Goal: Contribute content: Contribute content

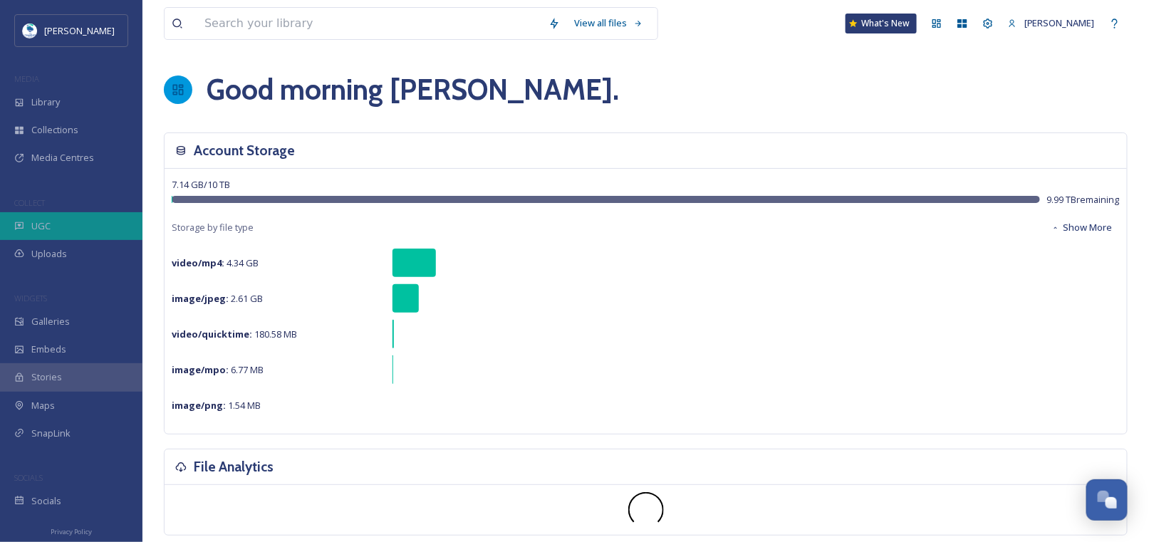
click at [42, 223] on span "UGC" at bounding box center [40, 226] width 19 height 14
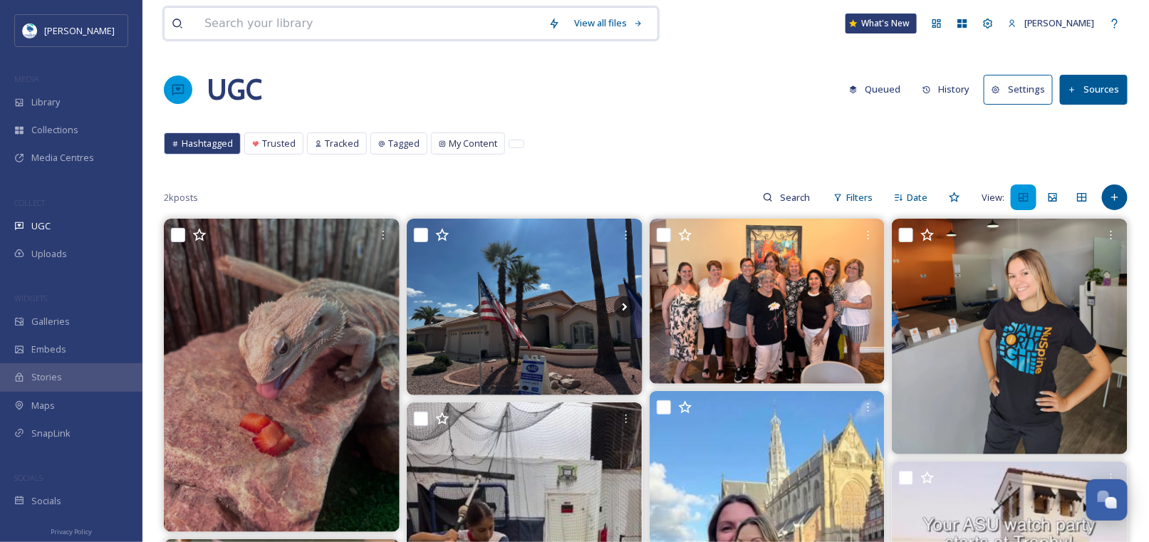
click at [442, 23] on input at bounding box center [369, 23] width 344 height 31
click at [1114, 194] on icon at bounding box center [1114, 197] width 6 height 6
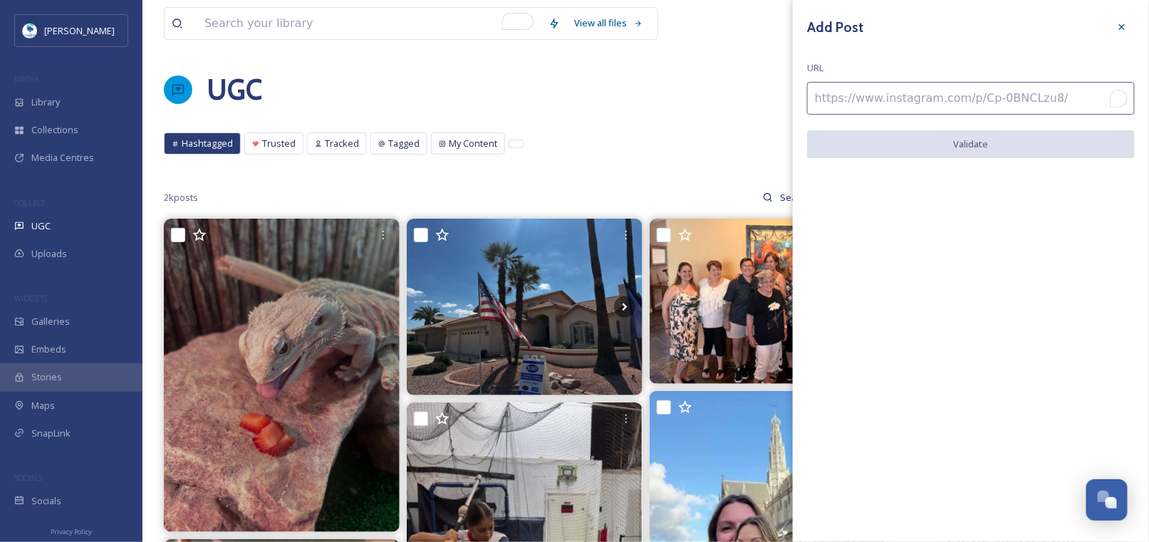
click at [832, 97] on input "To enrich screen reader interactions, please activate Accessibility in Grammarl…" at bounding box center [971, 98] width 328 height 33
paste input "https://www.instagram.com/p/DLBDK8xhuCJ/"
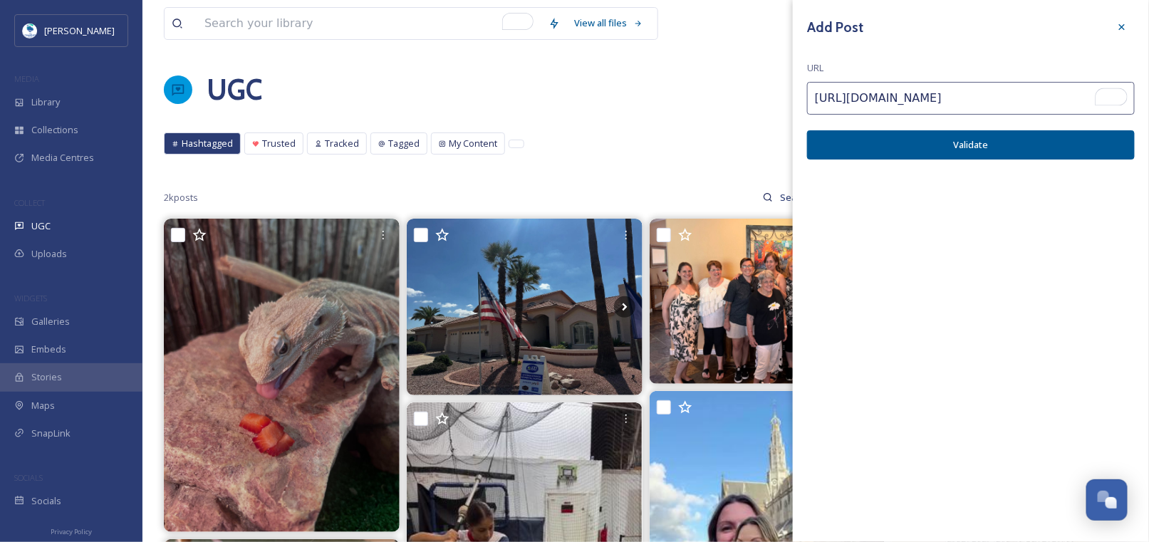
type input "https://www.instagram.com/p/DLBDK8xhuCJ/"
click at [1007, 142] on button "Validate" at bounding box center [971, 144] width 328 height 29
click at [944, 144] on button "Add Post" at bounding box center [971, 144] width 328 height 29
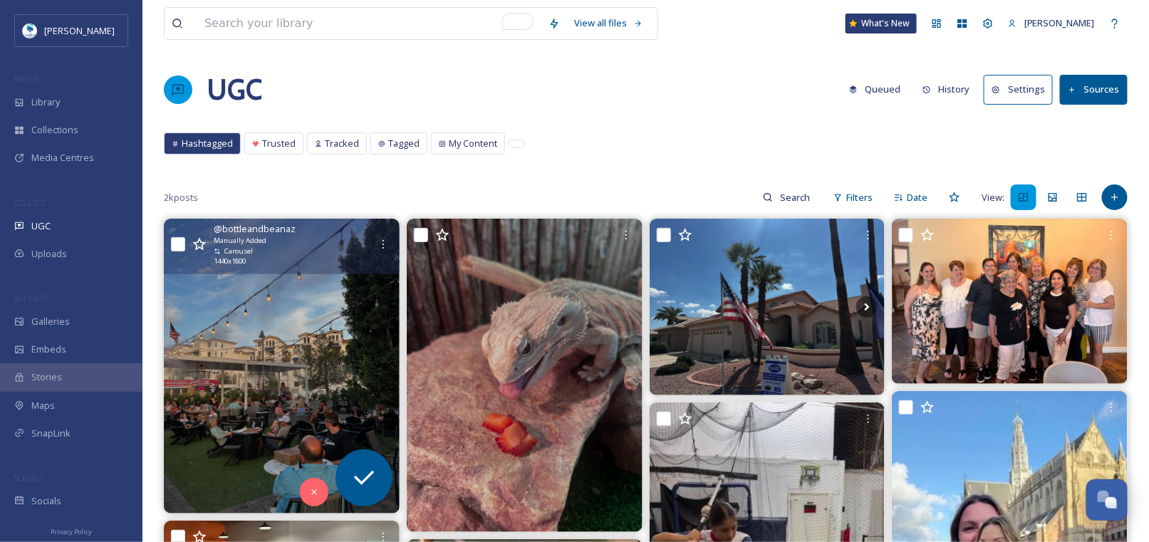
click at [238, 226] on span "@ bottleandbeanaz" at bounding box center [255, 229] width 82 height 14
click at [360, 469] on icon at bounding box center [364, 478] width 28 height 28
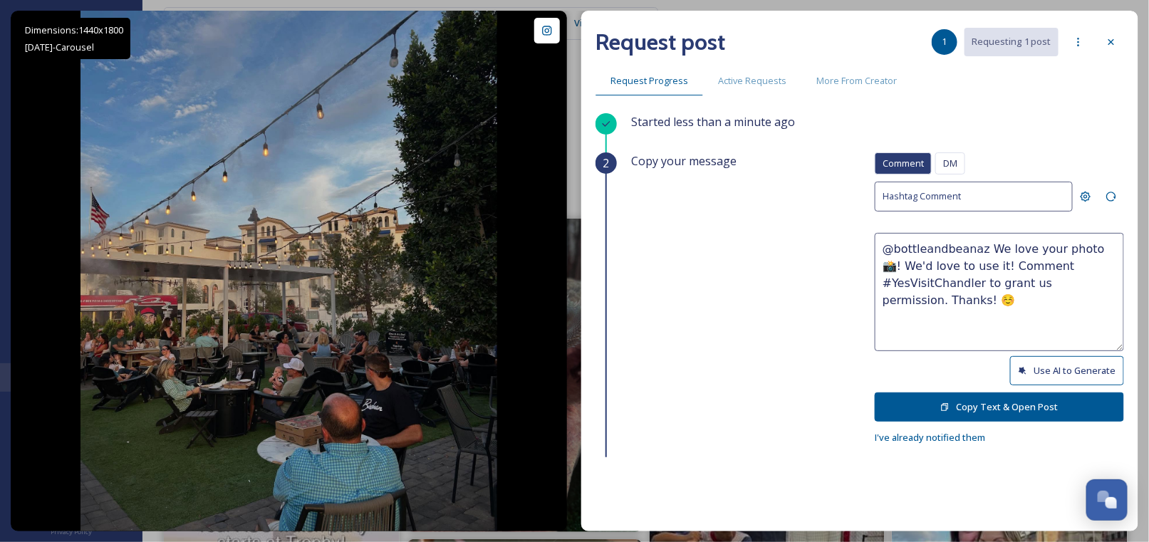
click at [1033, 364] on button "Use AI to Generate" at bounding box center [1067, 370] width 114 height 29
click at [970, 281] on textarea "@bottleandbeanaz This patio hangout looks like the perfect spot to soak up the …" at bounding box center [998, 292] width 249 height 118
drag, startPoint x: 968, startPoint y: 282, endPoint x: 1060, endPoint y: 285, distance: 92.6
click at [1060, 285] on textarea "@bottleandbeanaz This patio hangout looks like the perfect spot to soak up the …" at bounding box center [998, 292] width 249 height 118
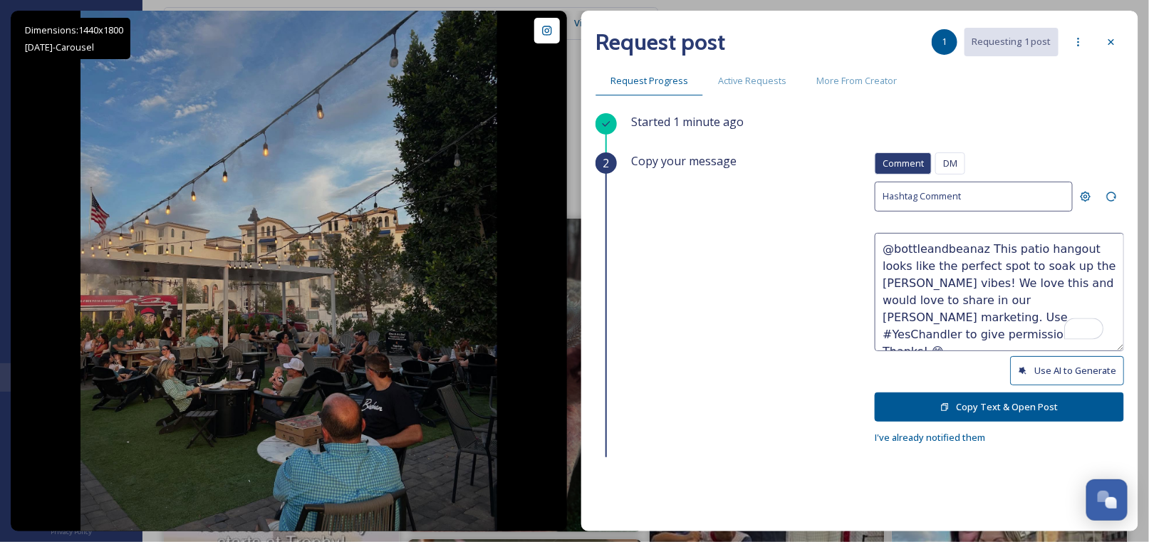
type textarea "@bottleandbeanaz This patio hangout looks like the perfect spot to soak up the …"
click at [966, 404] on button "Copy Text & Open Post" at bounding box center [998, 406] width 249 height 29
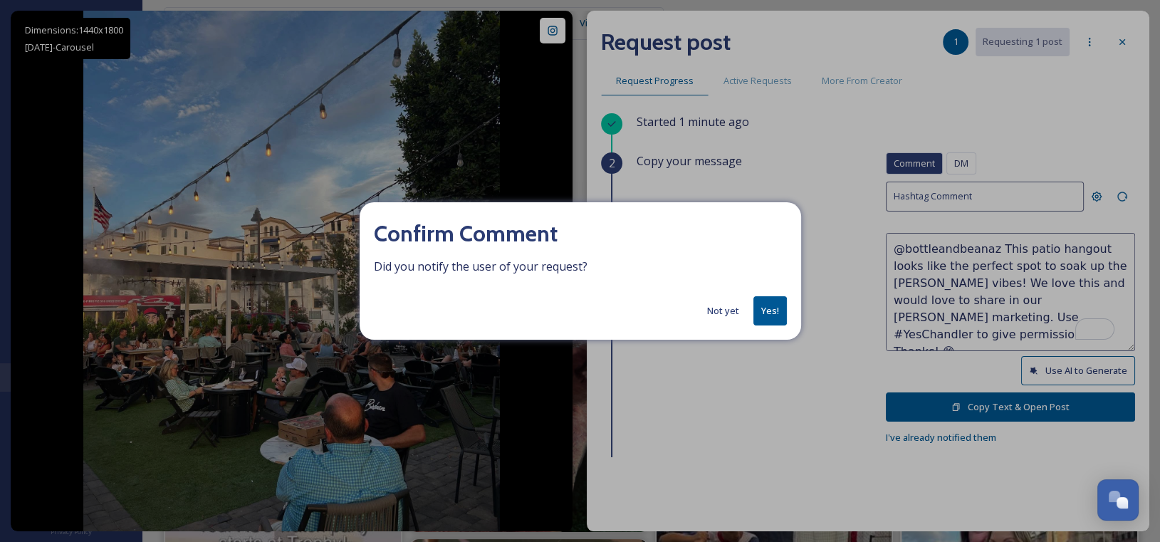
click at [765, 308] on button "Yes!" at bounding box center [769, 310] width 33 height 29
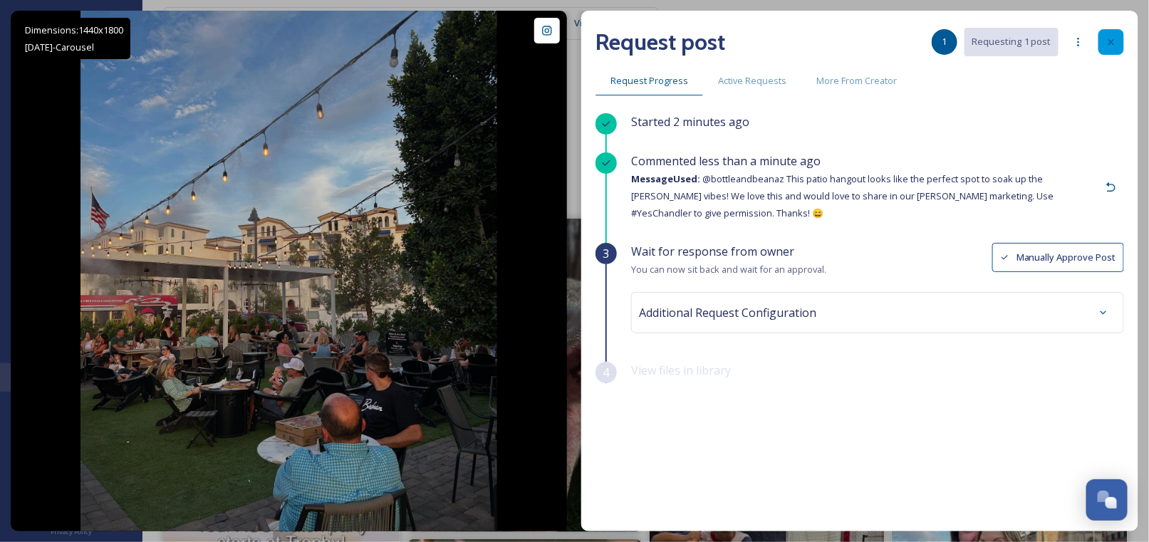
click at [1108, 46] on icon at bounding box center [1110, 41] width 11 height 11
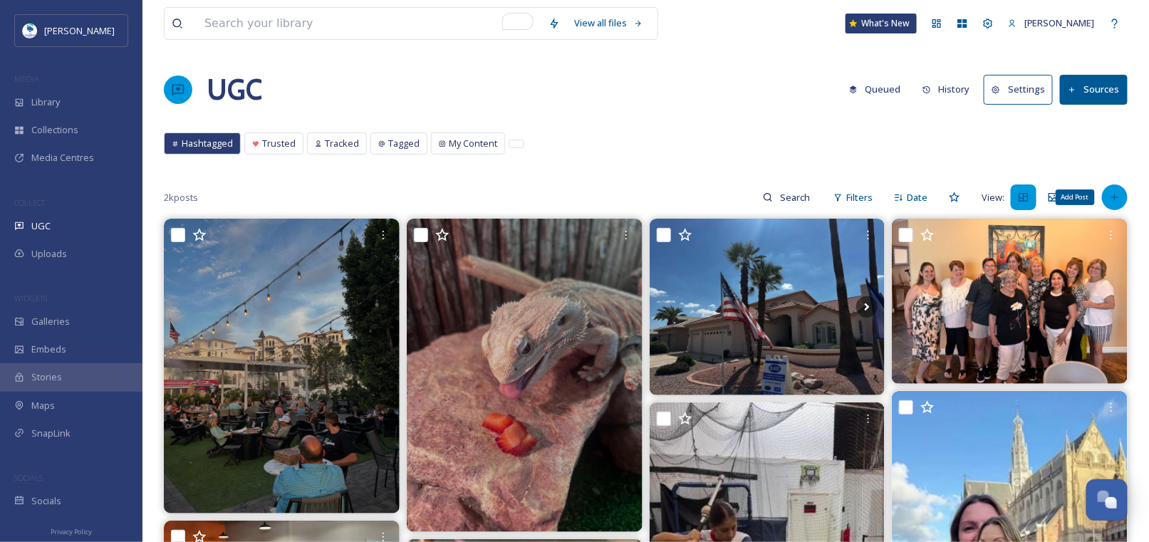
click at [1112, 202] on icon at bounding box center [1114, 197] width 11 height 11
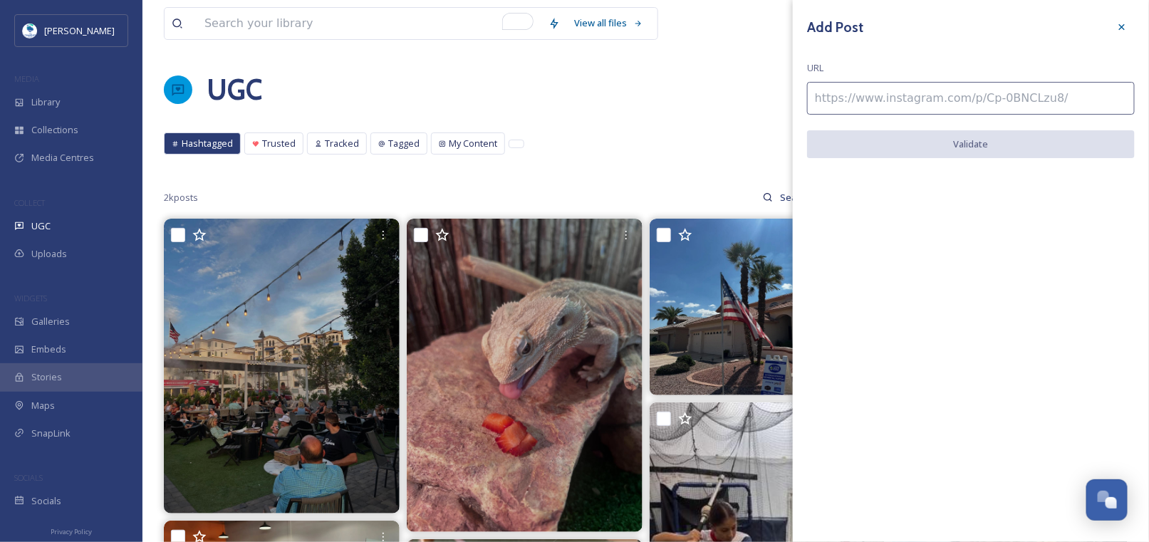
click at [1003, 102] on input at bounding box center [971, 98] width 328 height 33
paste input "https://www.instagram.com/p/DGQdwzhJbcZ/"
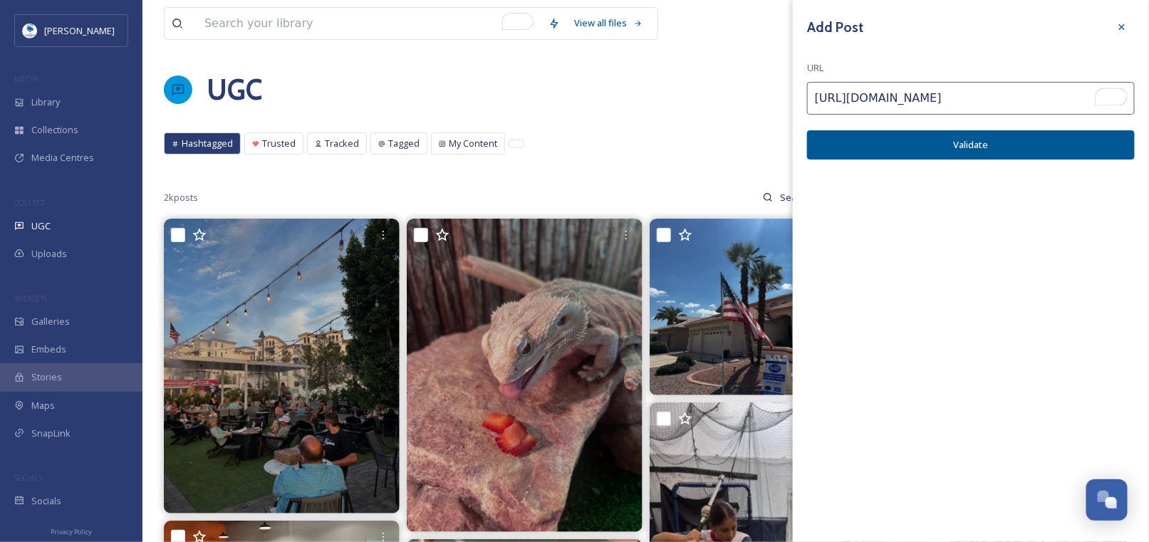
type input "https://www.instagram.com/p/DGQdwzhJbcZ/"
click at [986, 157] on button "Validate" at bounding box center [971, 144] width 328 height 29
click at [951, 141] on button "Add Post" at bounding box center [971, 144] width 328 height 29
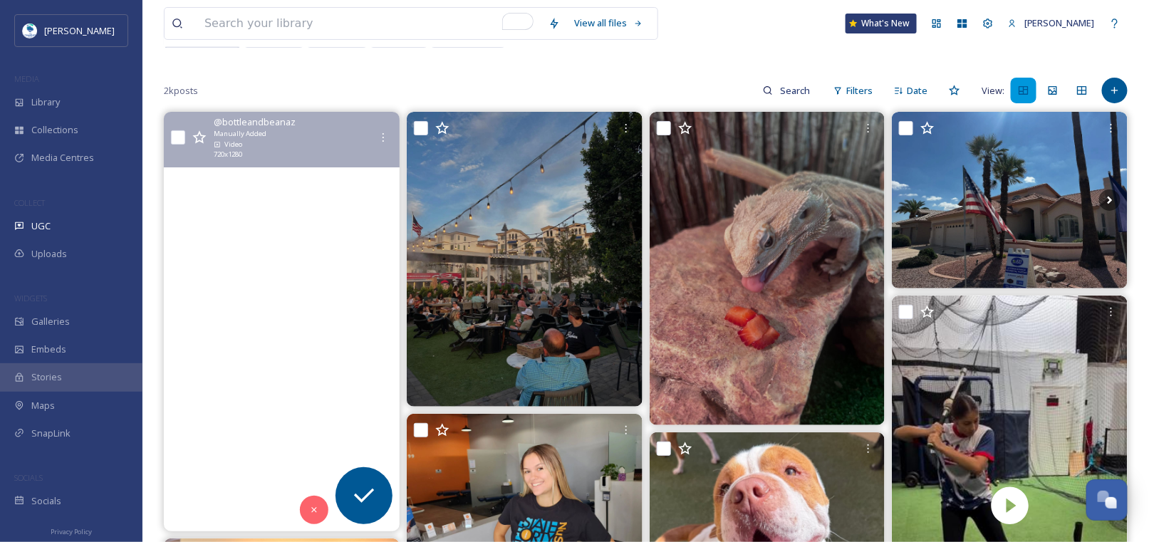
scroll to position [142, 0]
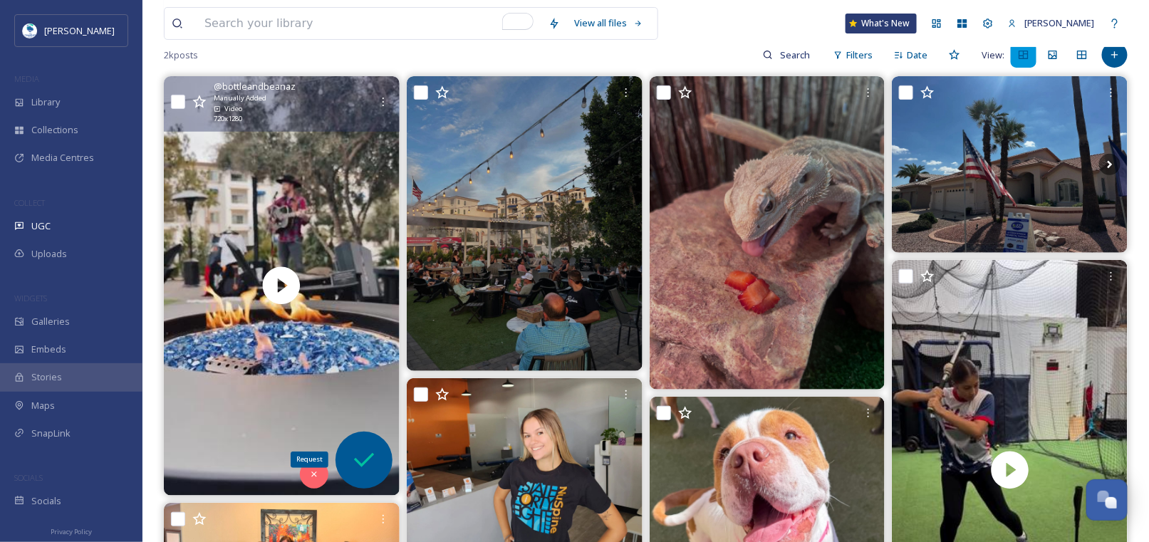
click at [371, 461] on icon at bounding box center [364, 460] width 28 height 28
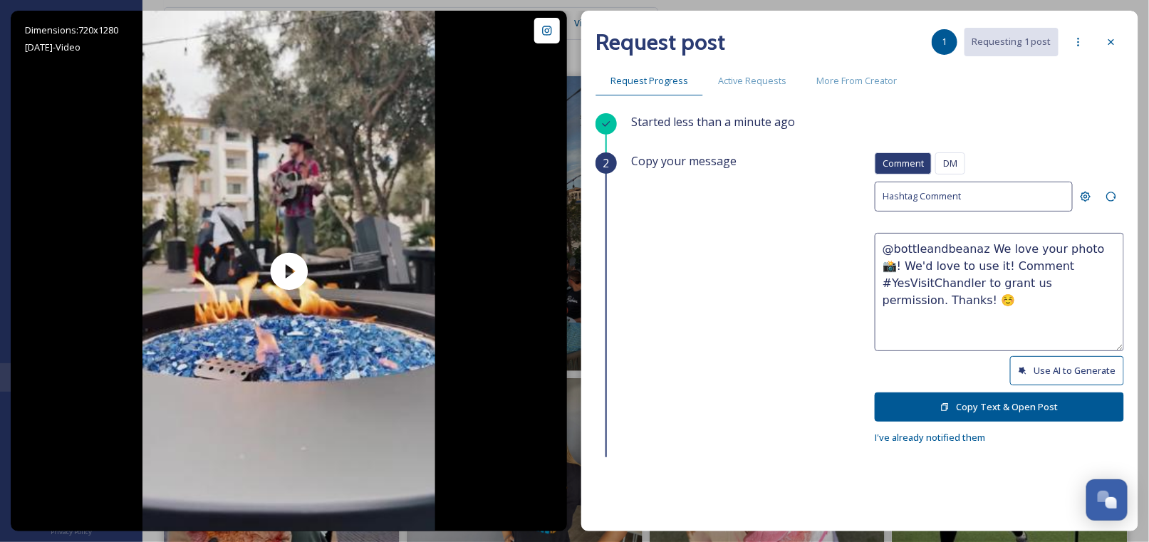
click at [1040, 365] on button "Use AI to Generate" at bounding box center [1067, 370] width 114 height 29
drag, startPoint x: 991, startPoint y: 246, endPoint x: 1057, endPoint y: 247, distance: 67.0
click at [1057, 247] on textarea "@bottleandbeanaz This cozy fire and live music combo is giving us all the good …" at bounding box center [998, 292] width 249 height 118
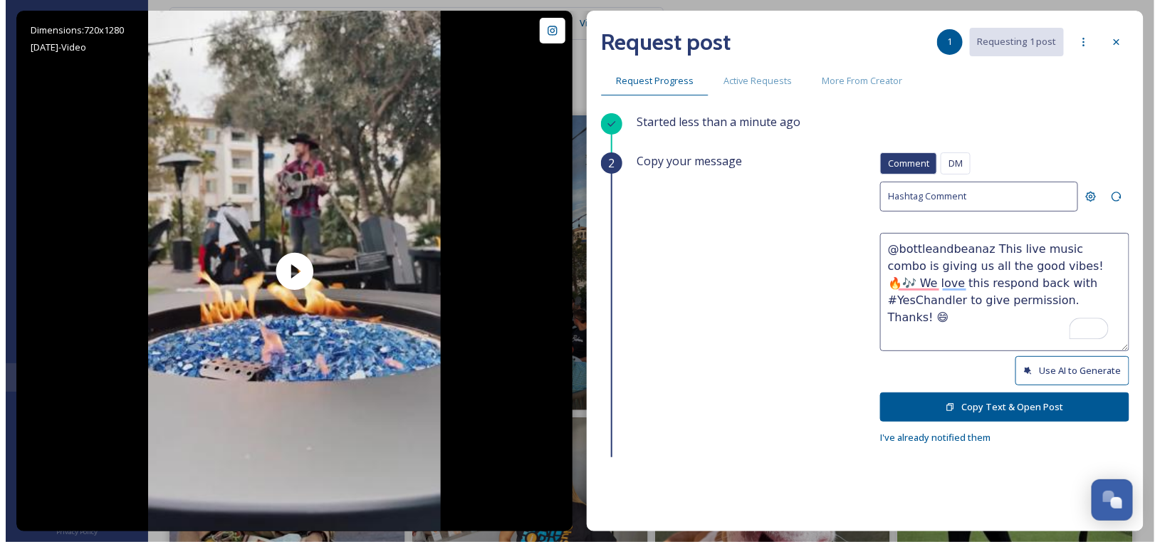
scroll to position [71, 0]
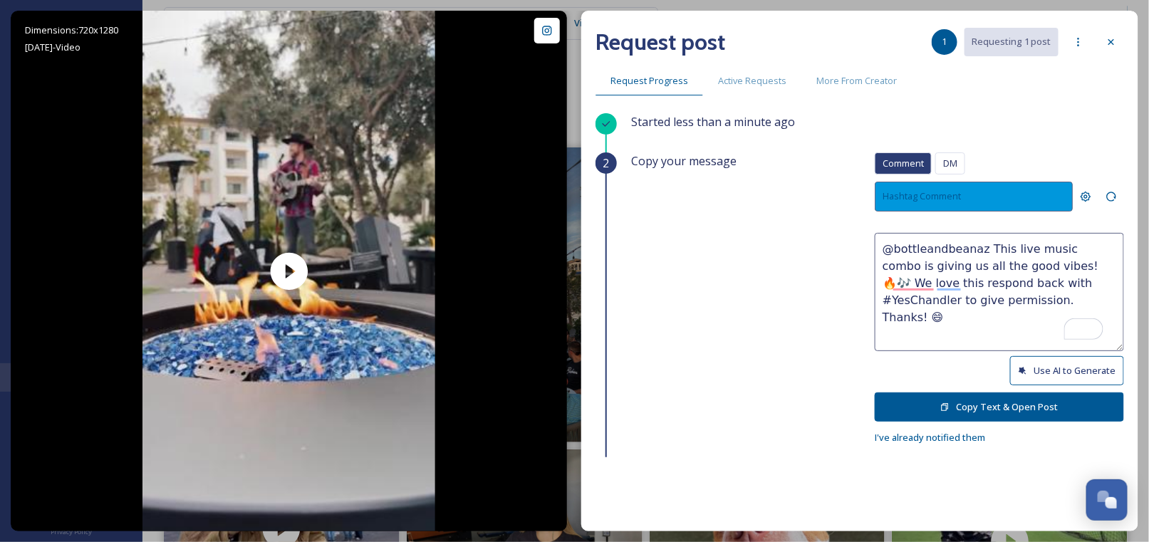
drag, startPoint x: 925, startPoint y: 300, endPoint x: 988, endPoint y: 207, distance: 112.2
click at [925, 300] on textarea "@bottleandbeanaz This live music combo is giving us all the good vibes! 🔥🎶 We l…" at bounding box center [998, 292] width 249 height 118
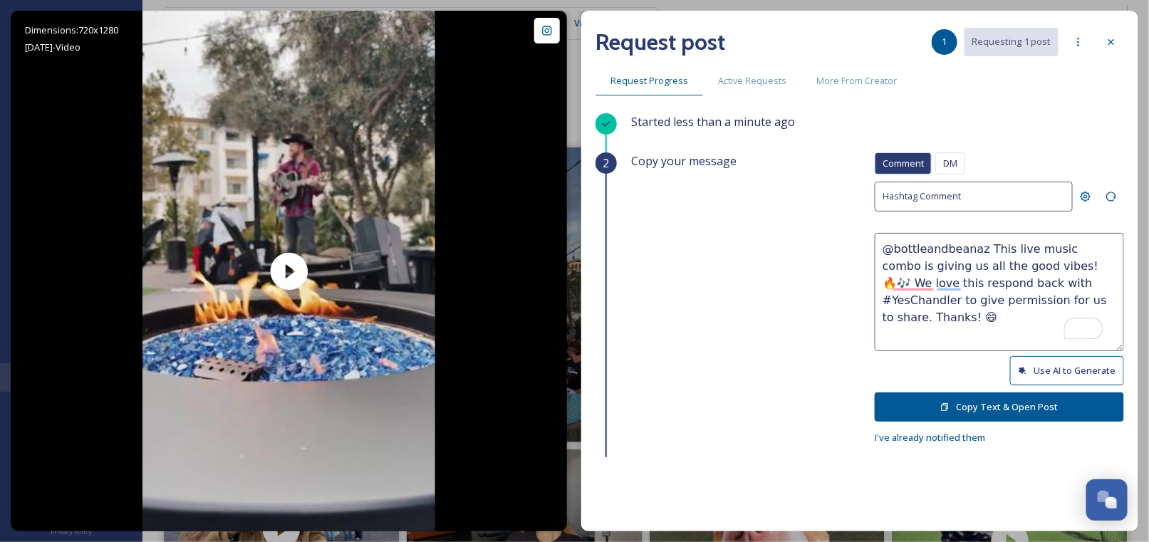
type textarea "@bottleandbeanaz This live music combo is giving us all the good vibes! 🔥🎶 We l…"
click at [965, 404] on button "Copy Text & Open Post" at bounding box center [998, 406] width 249 height 29
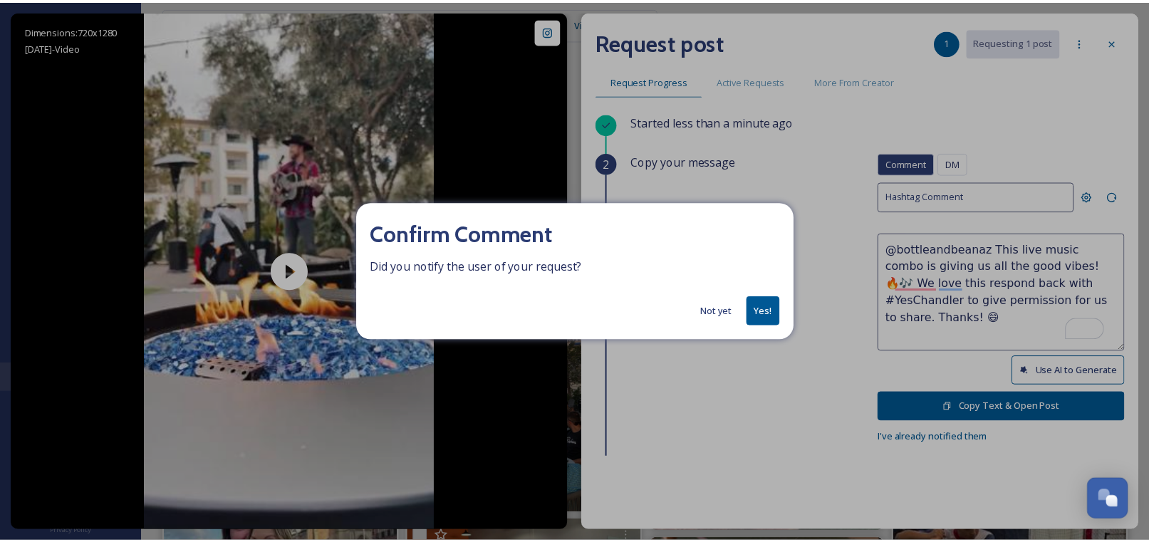
scroll to position [71, 0]
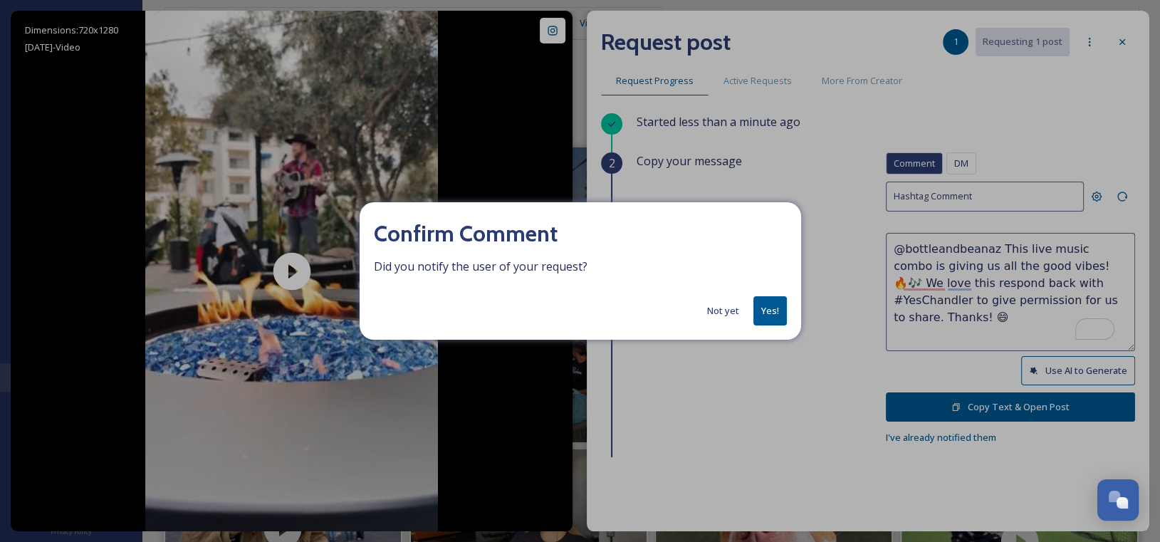
click at [761, 312] on button "Yes!" at bounding box center [769, 310] width 33 height 29
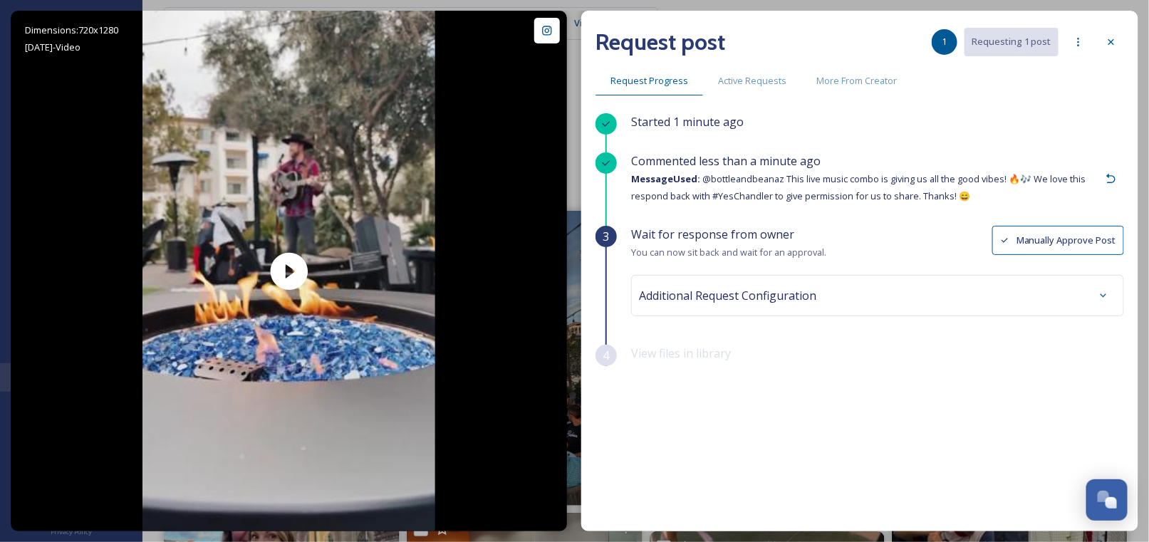
scroll to position [0, 0]
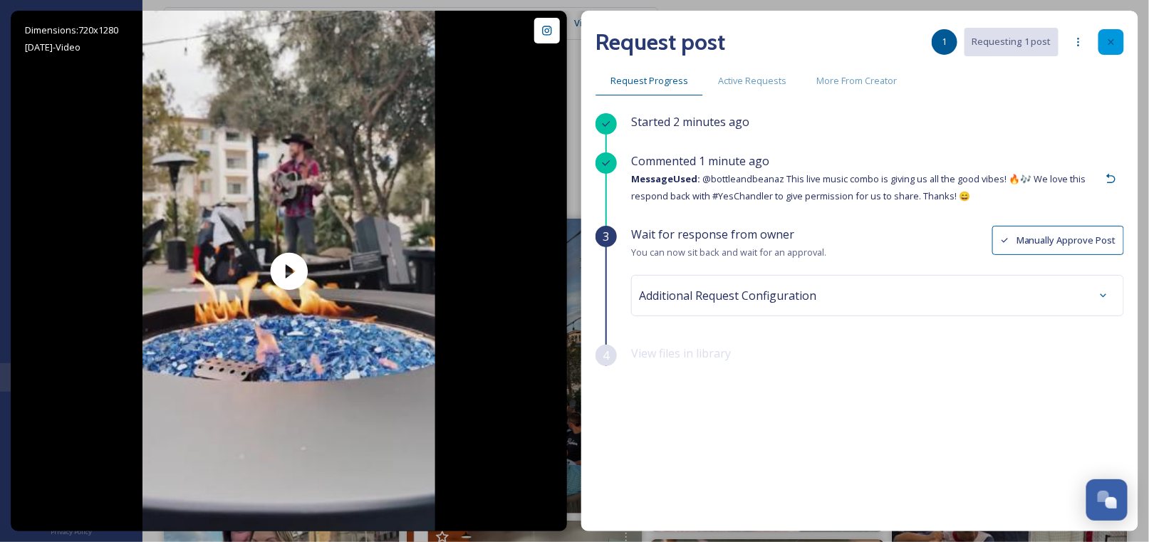
click at [1112, 44] on icon at bounding box center [1111, 42] width 6 height 6
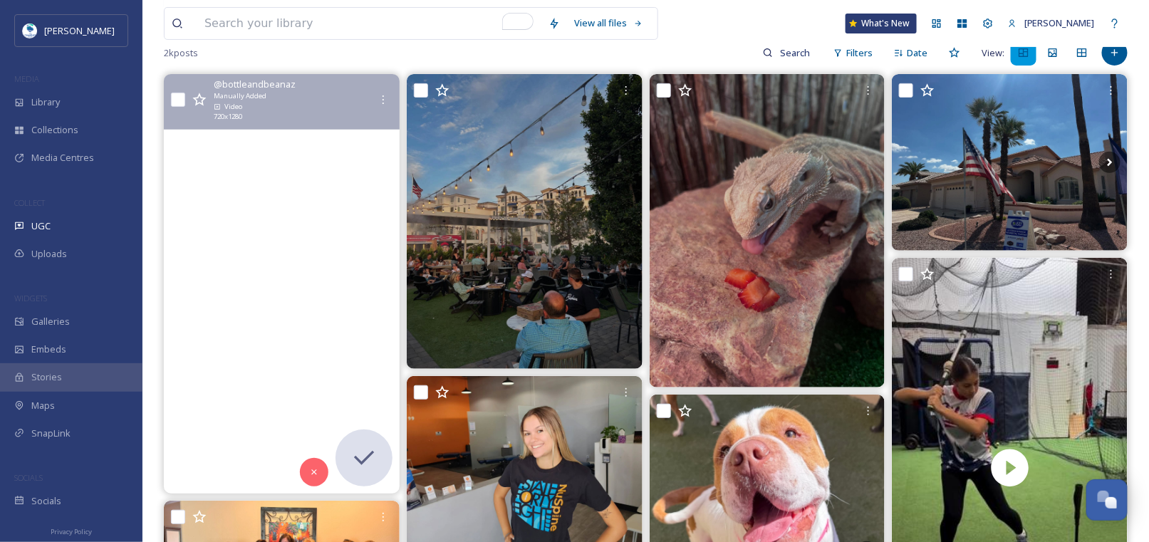
scroll to position [142, 0]
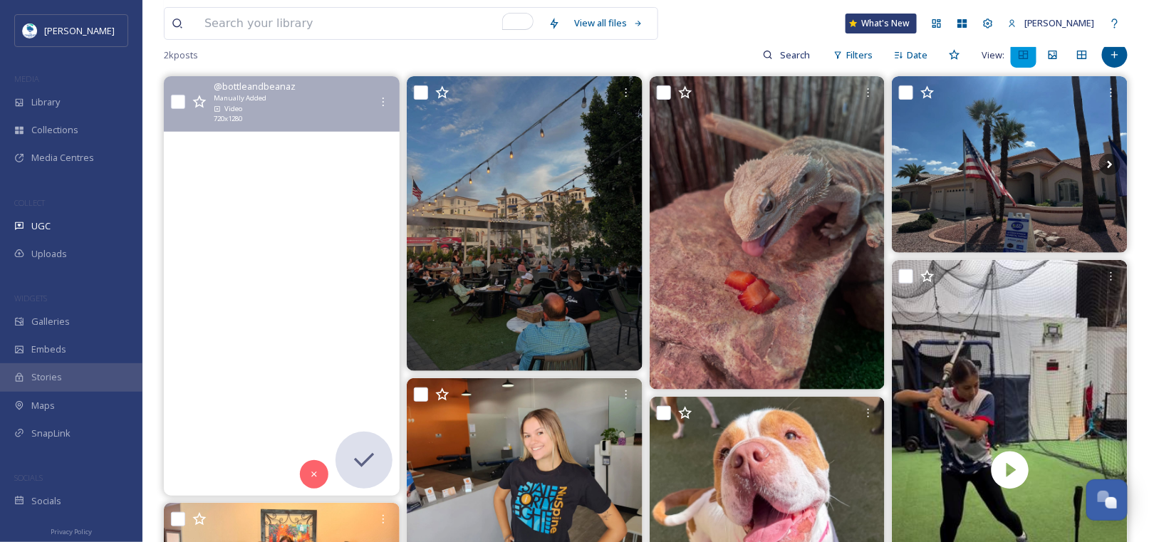
click at [271, 141] on video "Tonight at 4 PM, come enjoy live music and good vibes! 🎶🎸 Don’t miss out!" at bounding box center [282, 285] width 236 height 419
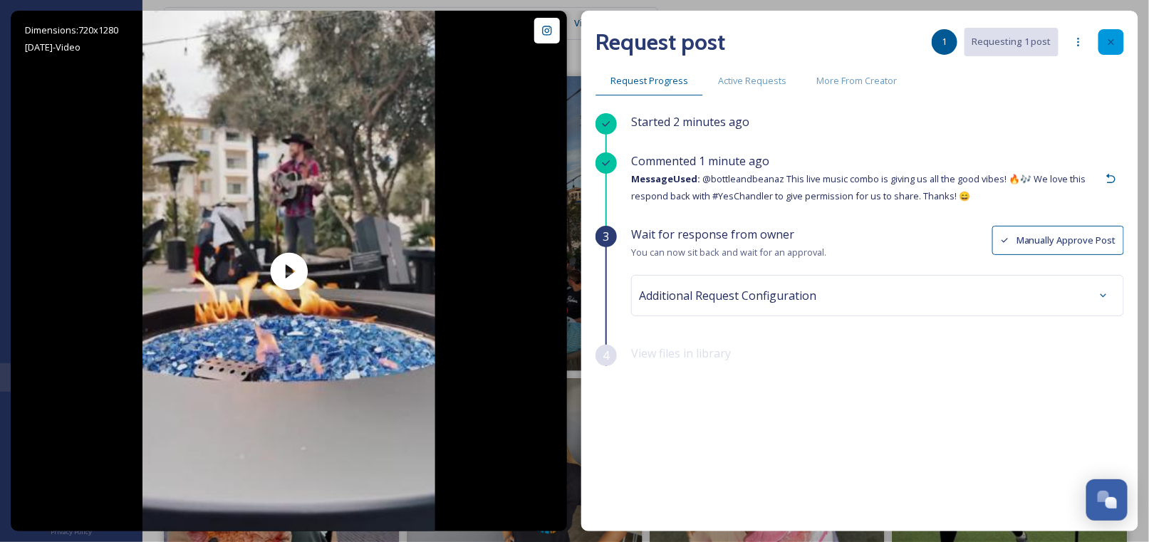
click at [1114, 44] on icon at bounding box center [1110, 41] width 11 height 11
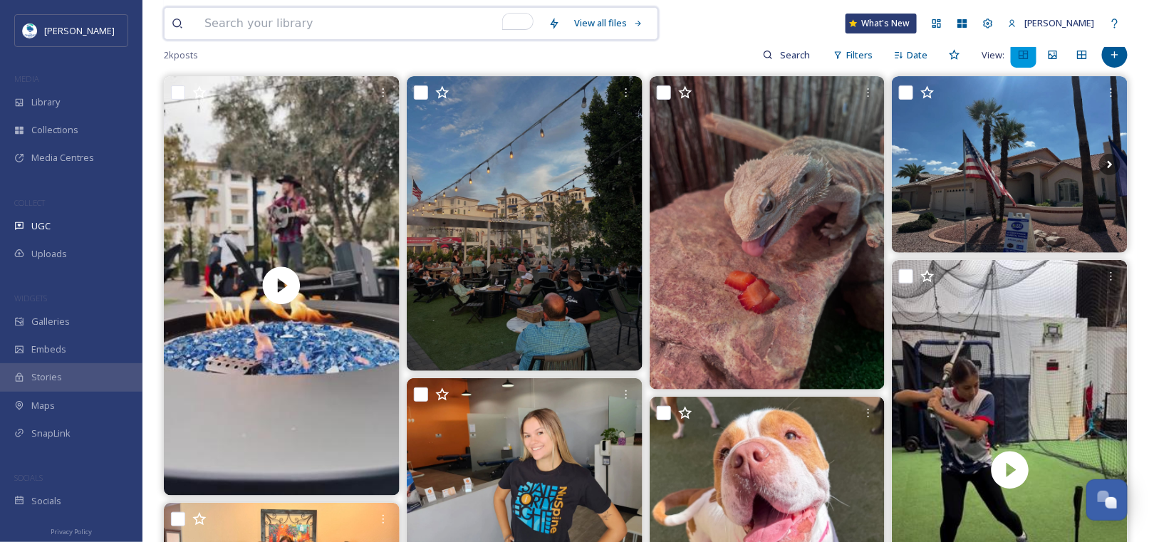
click at [334, 21] on input "To enrich screen reader interactions, please activate Accessibility in Grammarl…" at bounding box center [369, 23] width 344 height 31
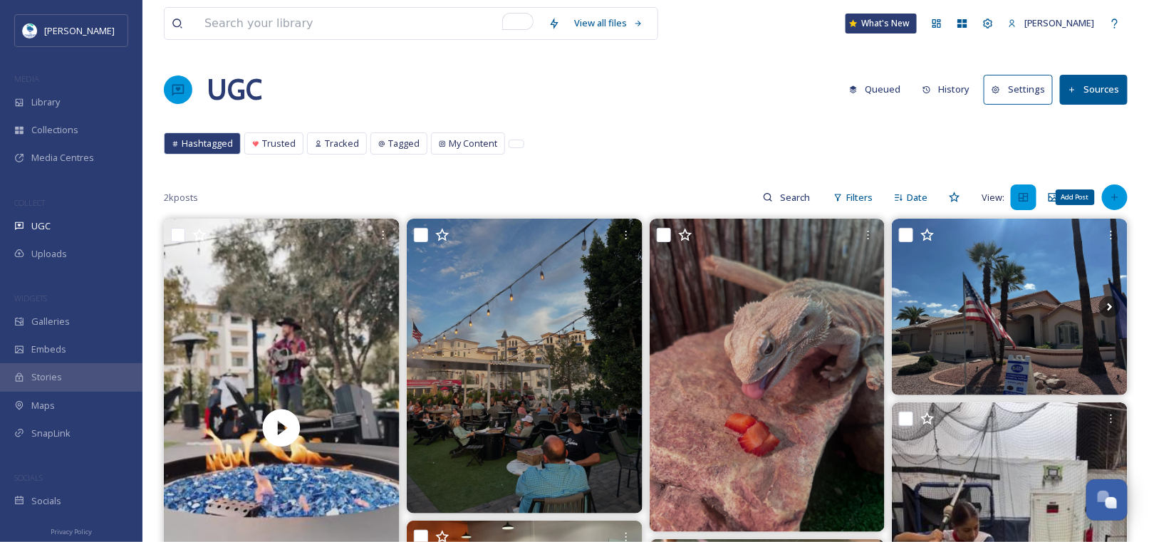
click at [1112, 197] on icon at bounding box center [1114, 197] width 6 height 6
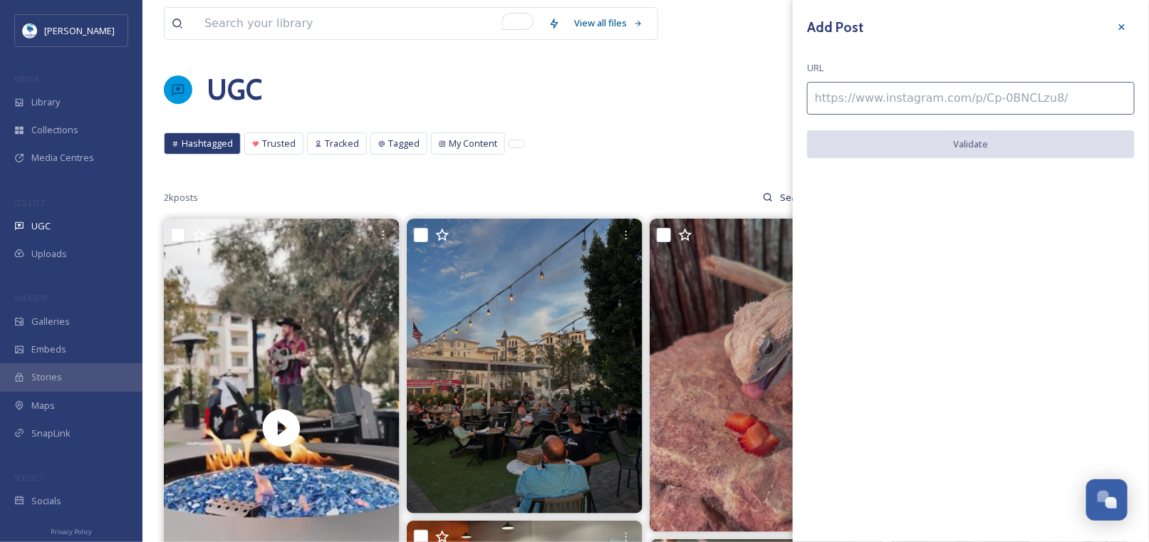
click at [894, 105] on input at bounding box center [971, 98] width 328 height 33
paste input "[URL][DOMAIN_NAME]"
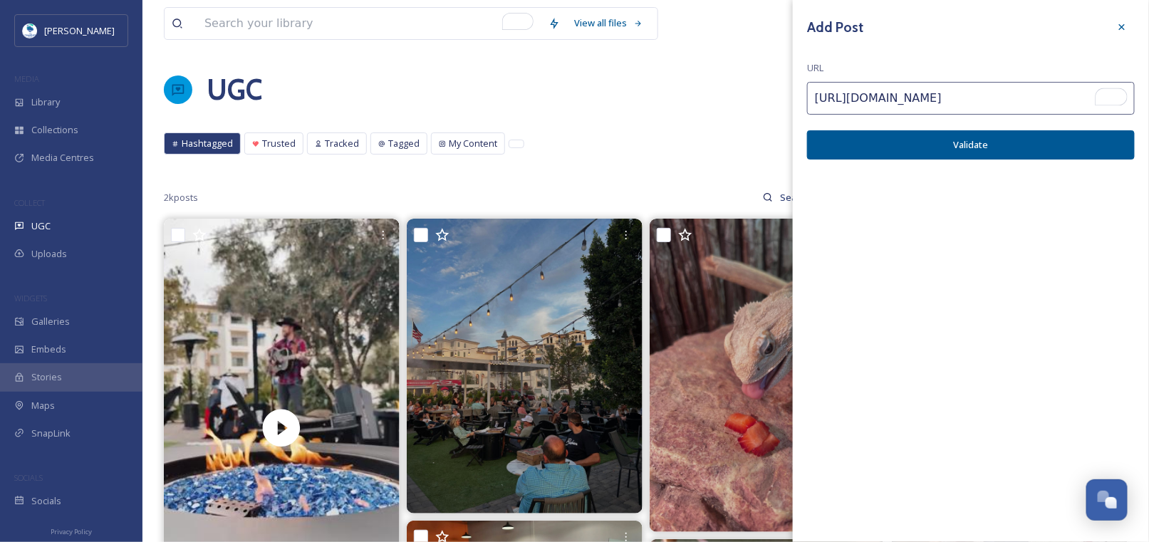
type input "[URL][DOMAIN_NAME]"
click at [963, 139] on button "Validate" at bounding box center [971, 144] width 328 height 29
click at [973, 142] on button "Add Post" at bounding box center [971, 144] width 328 height 29
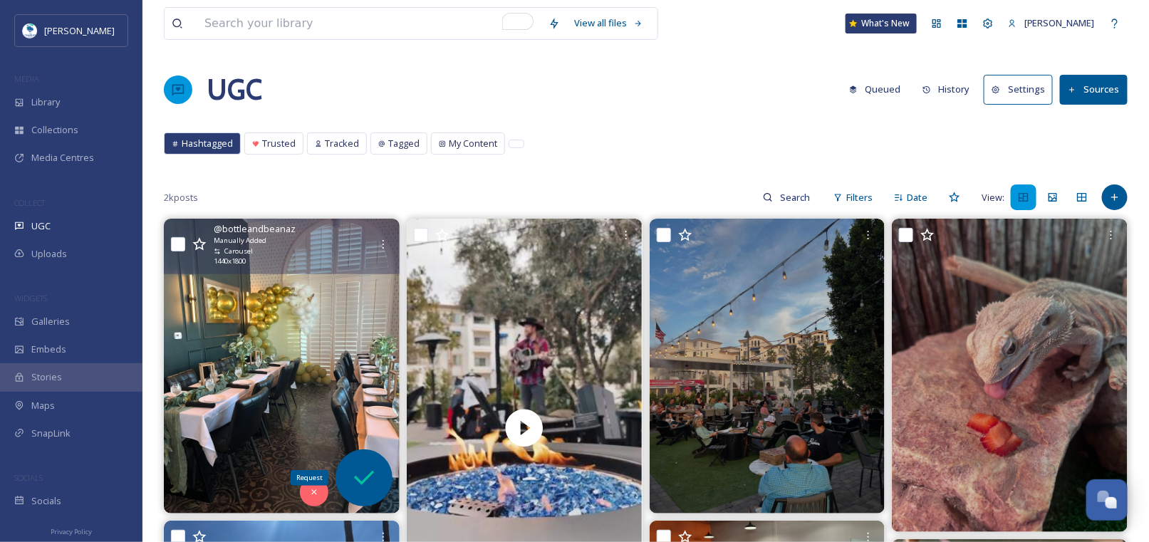
click at [368, 475] on icon at bounding box center [364, 478] width 20 height 14
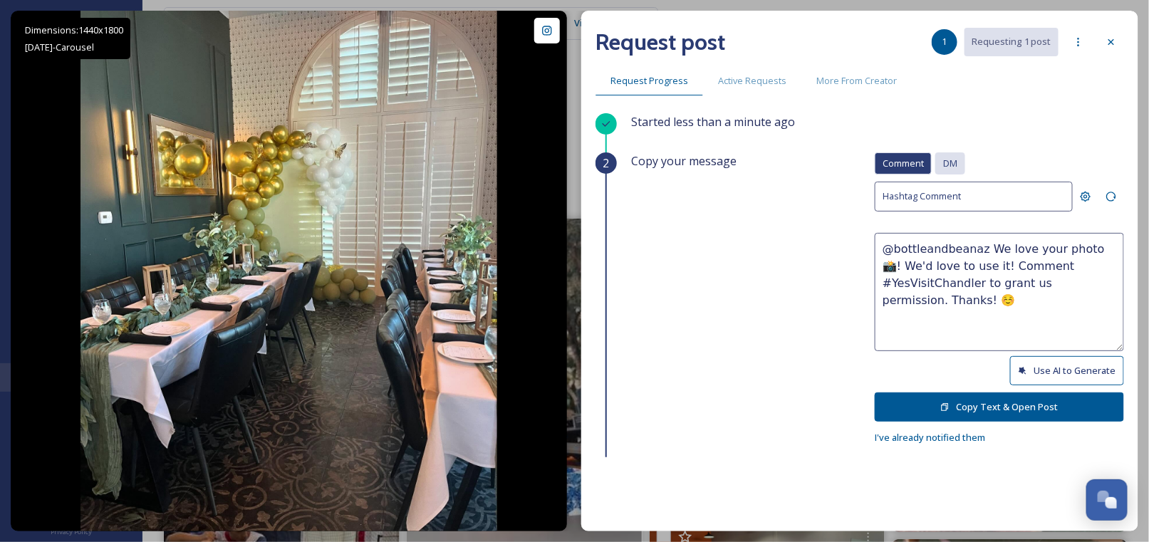
click at [943, 158] on span "DM" at bounding box center [950, 164] width 14 height 14
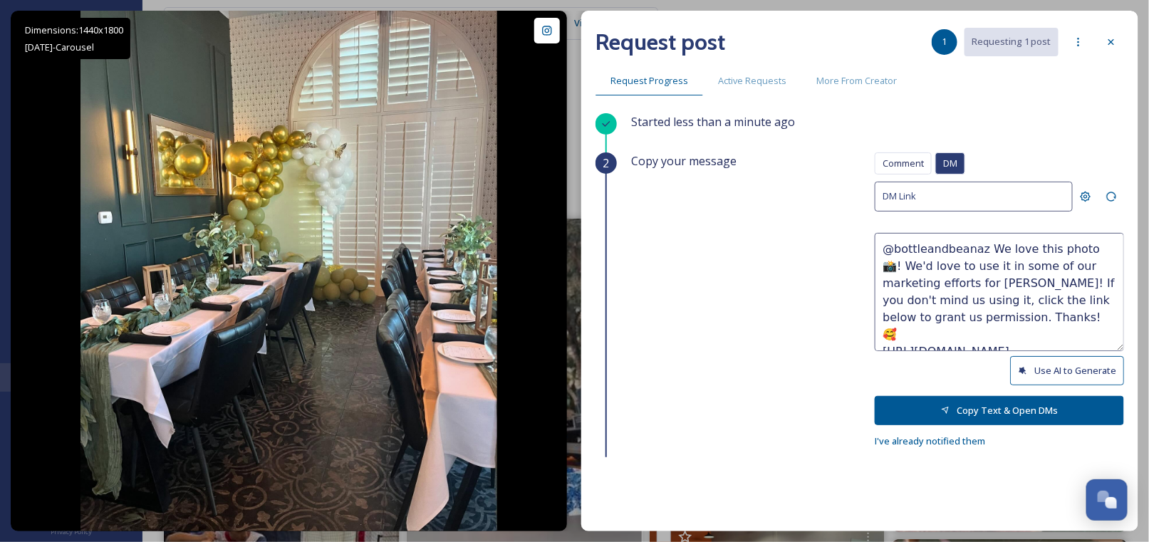
click at [1033, 364] on button "Use AI to Generate" at bounding box center [1067, 370] width 114 height 29
drag, startPoint x: 1010, startPoint y: 246, endPoint x: 1020, endPoint y: 250, distance: 10.8
click at [1018, 249] on textarea "@bottleandbeanaz Wow, this setup looks absolutely stunning! The gold and white …" at bounding box center [998, 292] width 249 height 118
drag, startPoint x: 981, startPoint y: 265, endPoint x: 1064, endPoint y: 283, distance: 85.3
click at [1064, 284] on textarea "@bottleandbeanaz Wow, these setups look absolutely stunning! The gold and white…" at bounding box center [998, 292] width 249 height 118
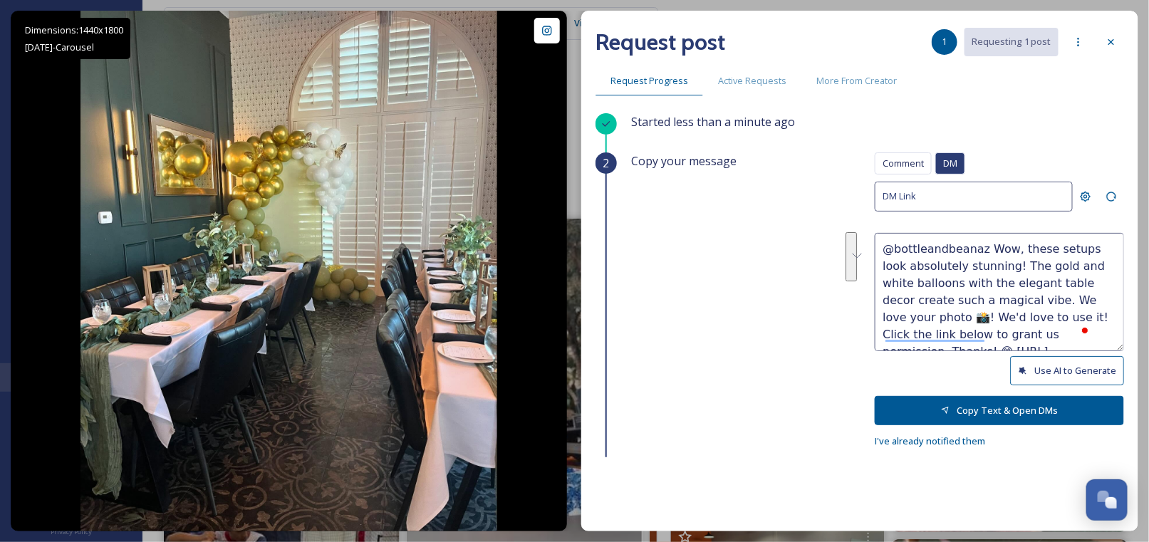
drag, startPoint x: 979, startPoint y: 268, endPoint x: 973, endPoint y: 296, distance: 28.5
click at [973, 296] on textarea "@bottleandbeanaz Wow, these setups look absolutely stunning! The gold and white…" at bounding box center [998, 292] width 249 height 118
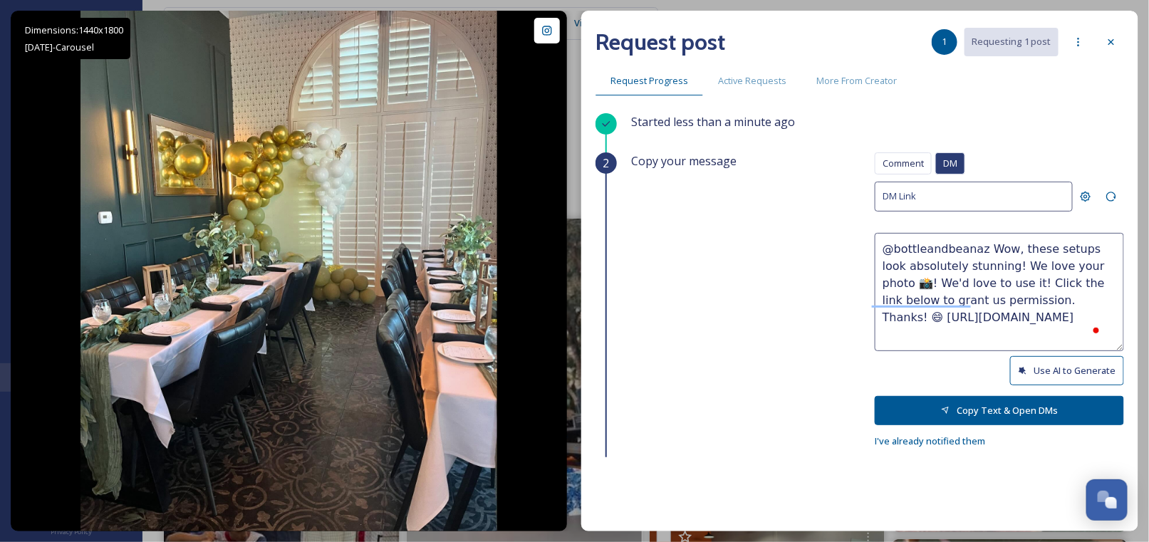
click at [1073, 263] on textarea "@bottleandbeanaz Wow, these setups look absolutely stunning! We love your photo…" at bounding box center [998, 292] width 249 height 118
drag, startPoint x: 939, startPoint y: 281, endPoint x: 968, endPoint y: 279, distance: 30.0
click at [968, 279] on textarea "@bottleandbeanaz Wow, these setups look absolutely stunning! We love your photo…" at bounding box center [998, 292] width 249 height 118
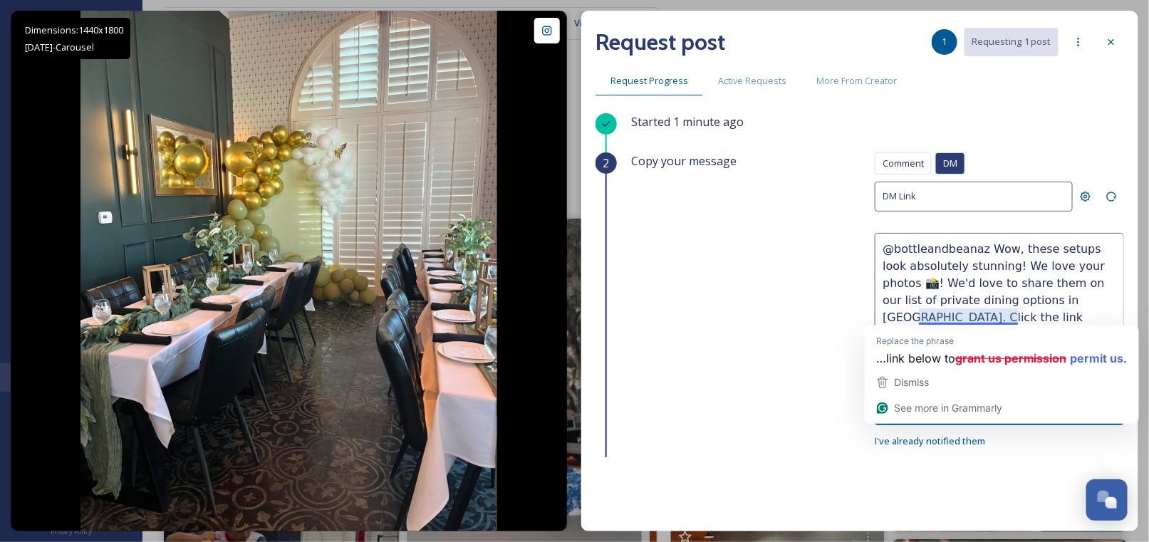
scroll to position [71, 0]
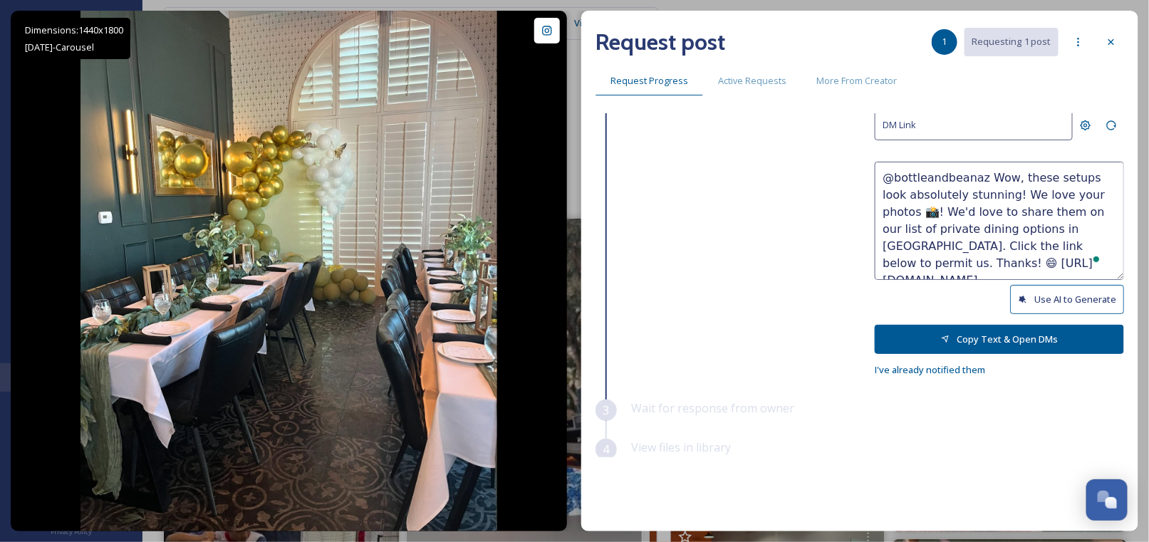
type textarea "@bottleandbeanaz Wow, these setups look absolutely stunning! We love your photo…"
click at [973, 336] on button "Copy Text & Open DMs" at bounding box center [998, 339] width 249 height 29
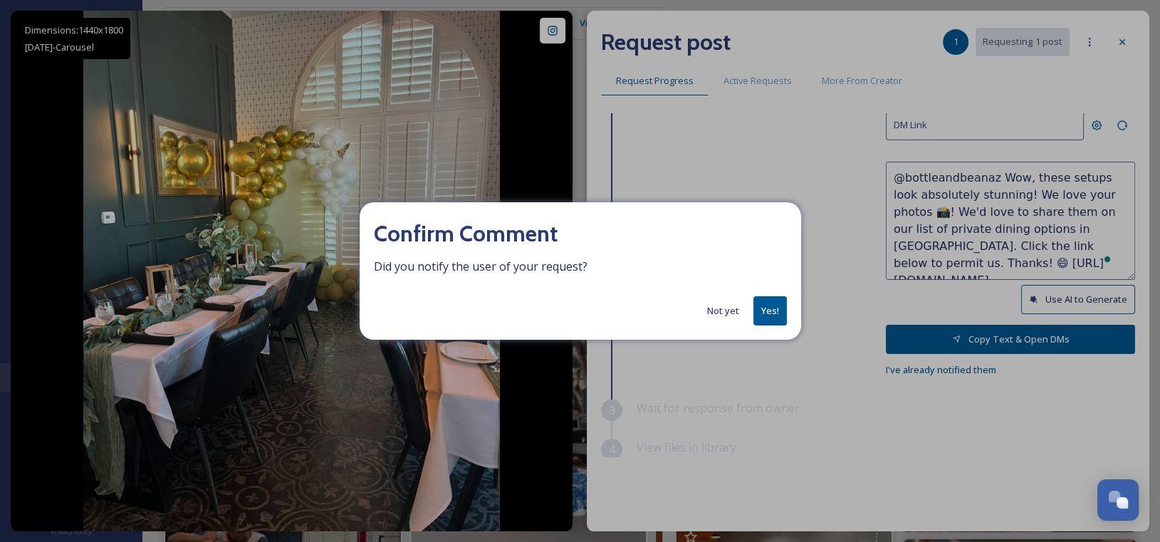
click at [768, 310] on button "Yes!" at bounding box center [769, 310] width 33 height 29
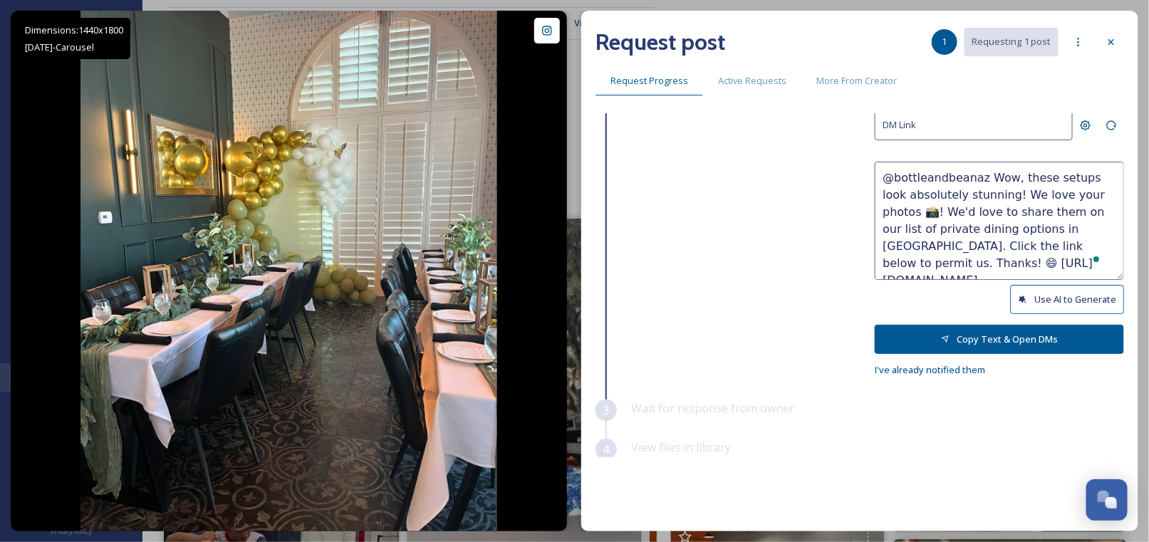
scroll to position [0, 0]
